Goal: Download file/media

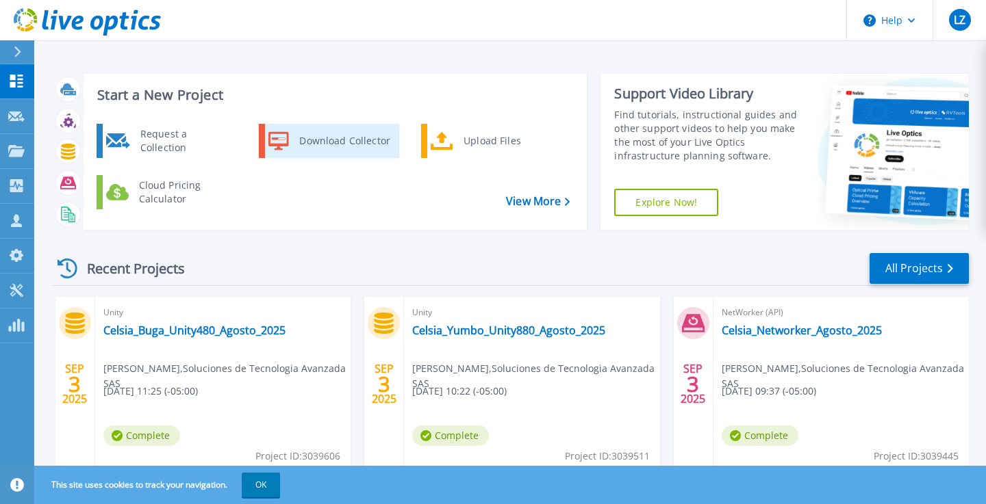
click at [355, 142] on div "Download Collector" at bounding box center [343, 140] width 103 height 27
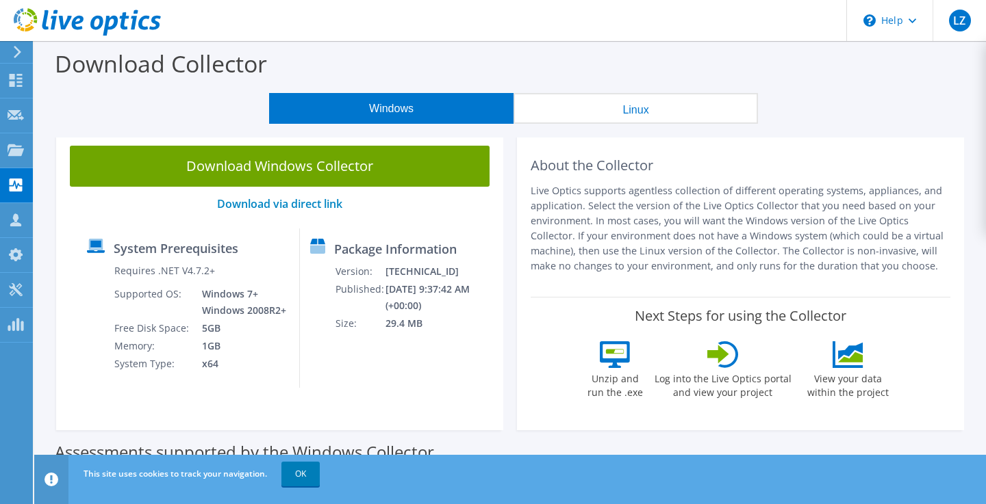
click at [392, 105] on button "Windows" at bounding box center [391, 108] width 244 height 31
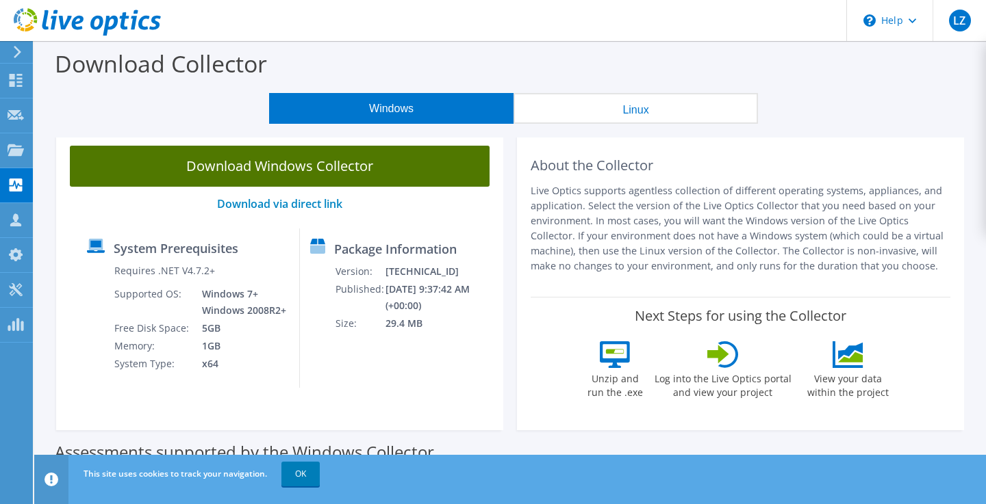
click at [289, 172] on link "Download Windows Collector" at bounding box center [280, 166] width 420 height 41
